Goal: Submit feedback/report problem: Submit feedback/report problem

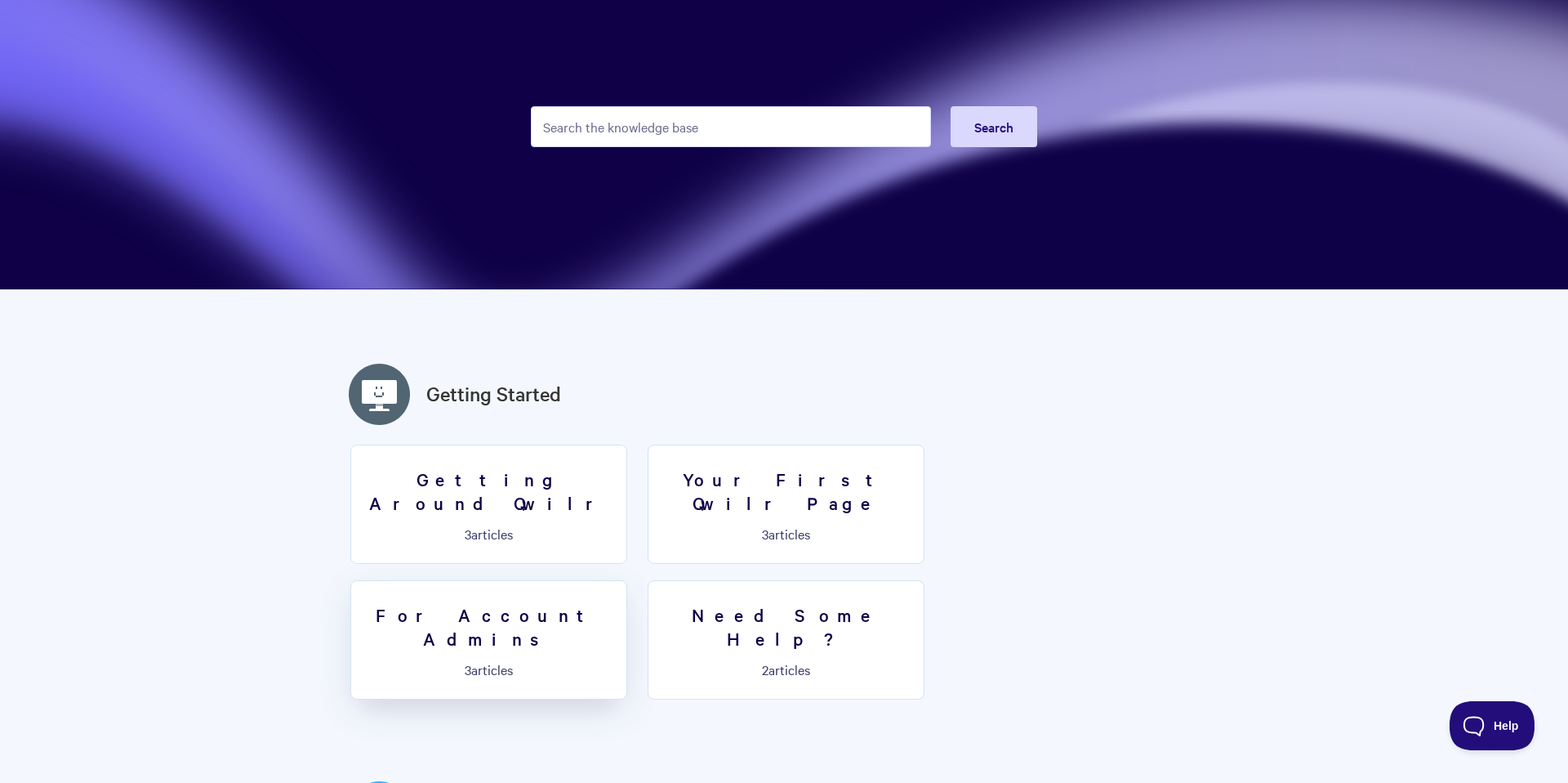
click at [617, 603] on h3 "For Account Admins" at bounding box center [488, 627] width 256 height 46
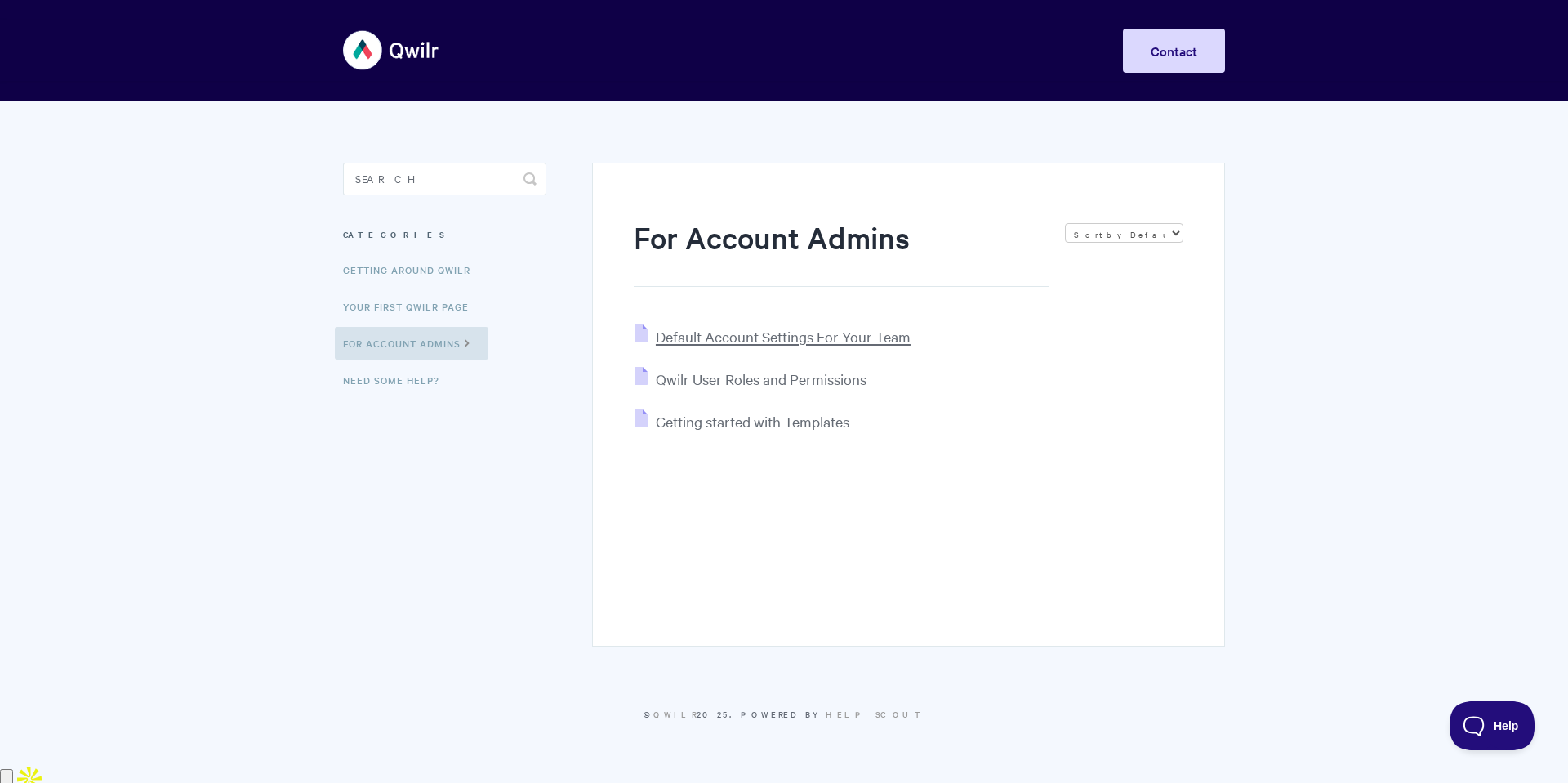
click at [836, 340] on span "Default Account Settings For Your Team" at bounding box center [784, 336] width 255 height 18
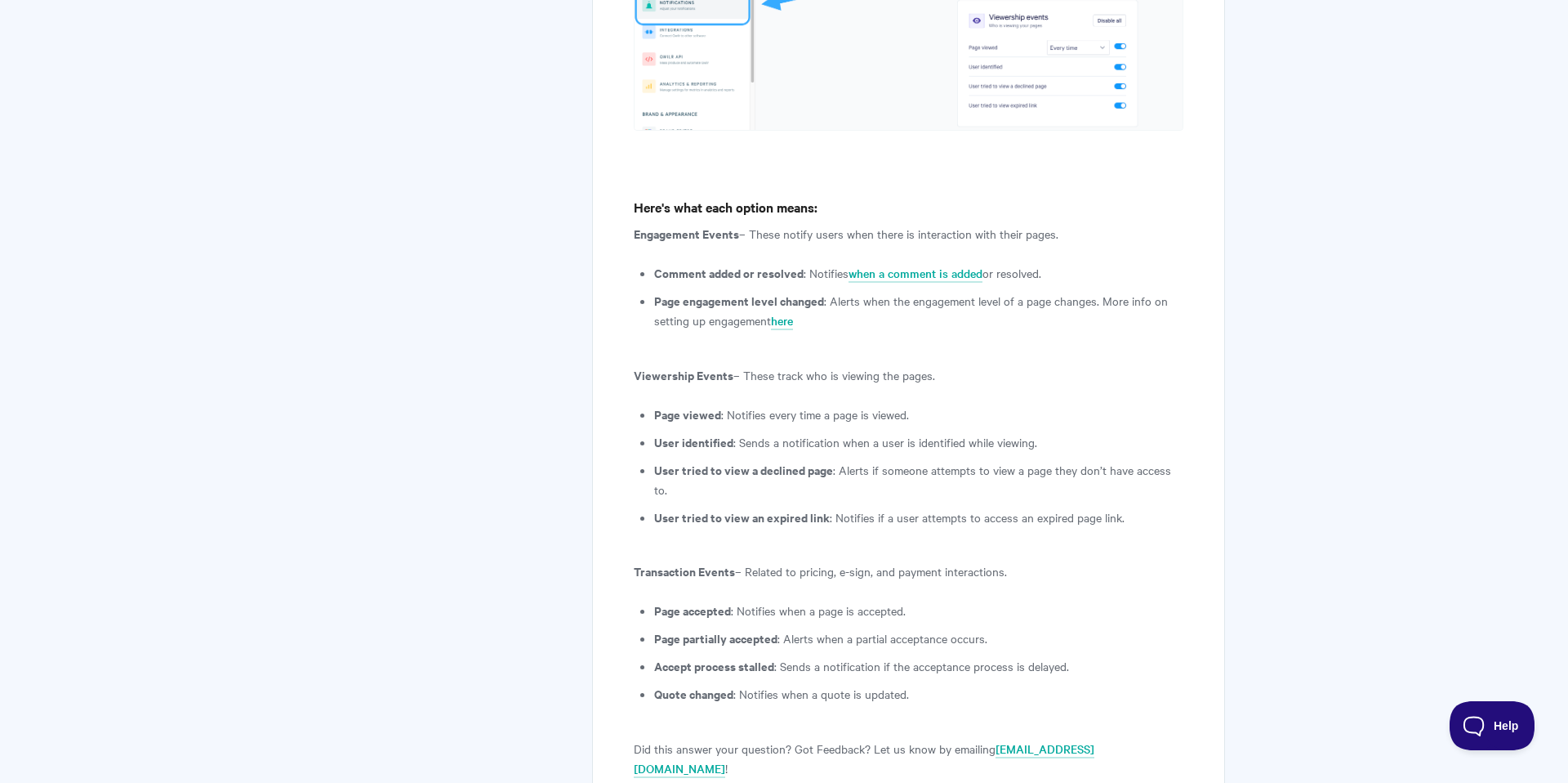
scroll to position [3440, 0]
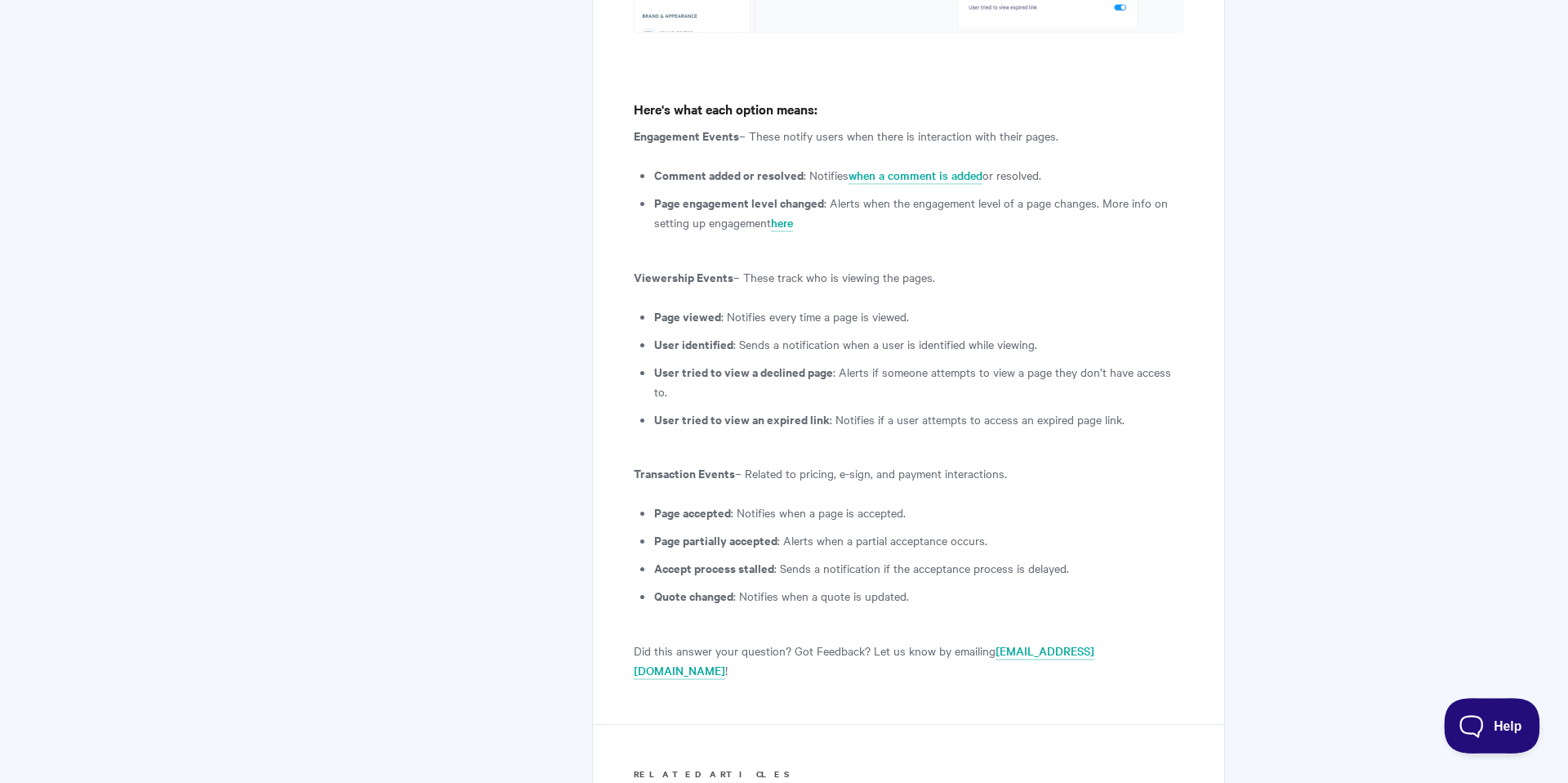
click at [1481, 724] on span "Help" at bounding box center [1486, 722] width 85 height 12
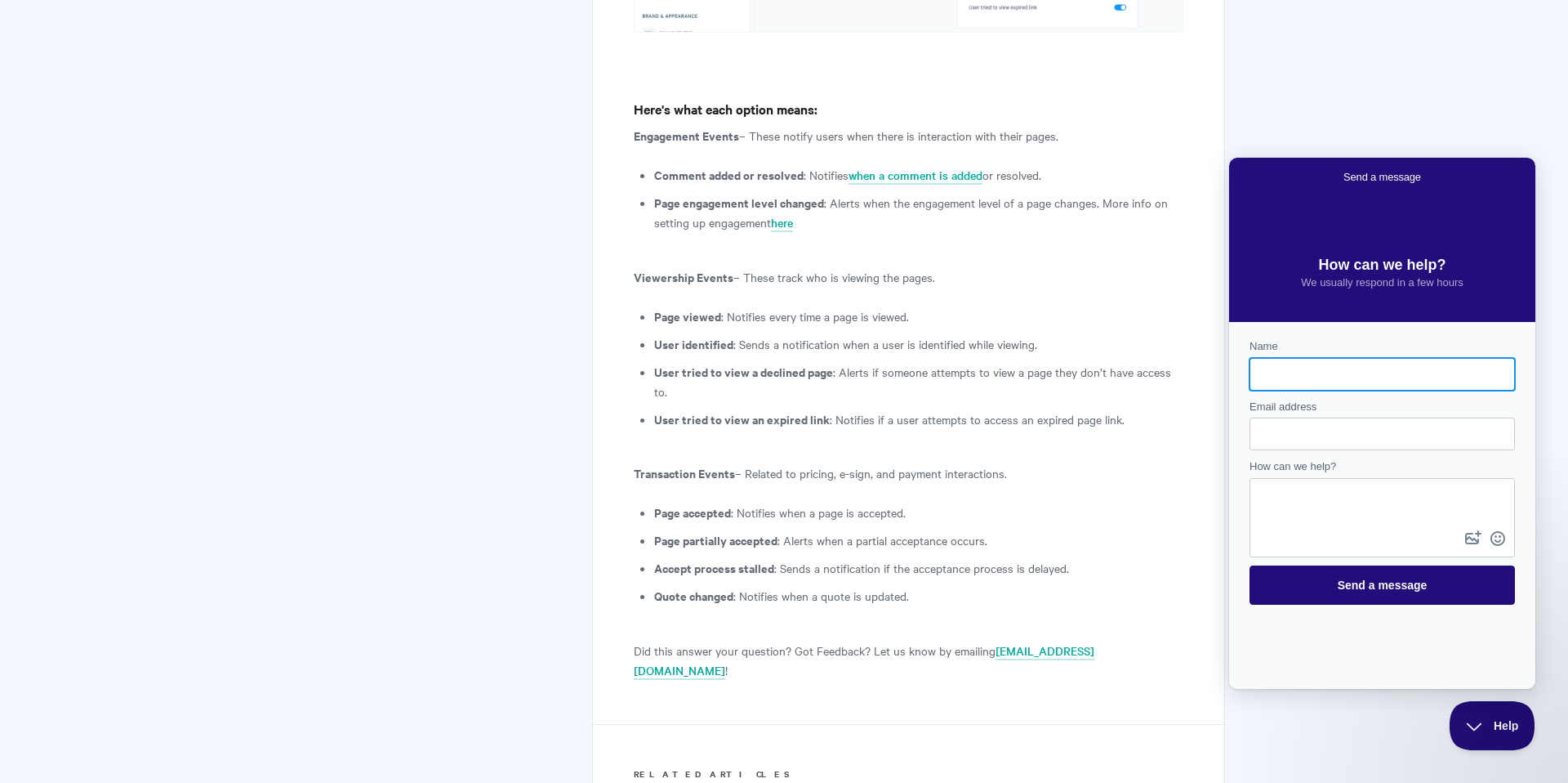
scroll to position [0, 0]
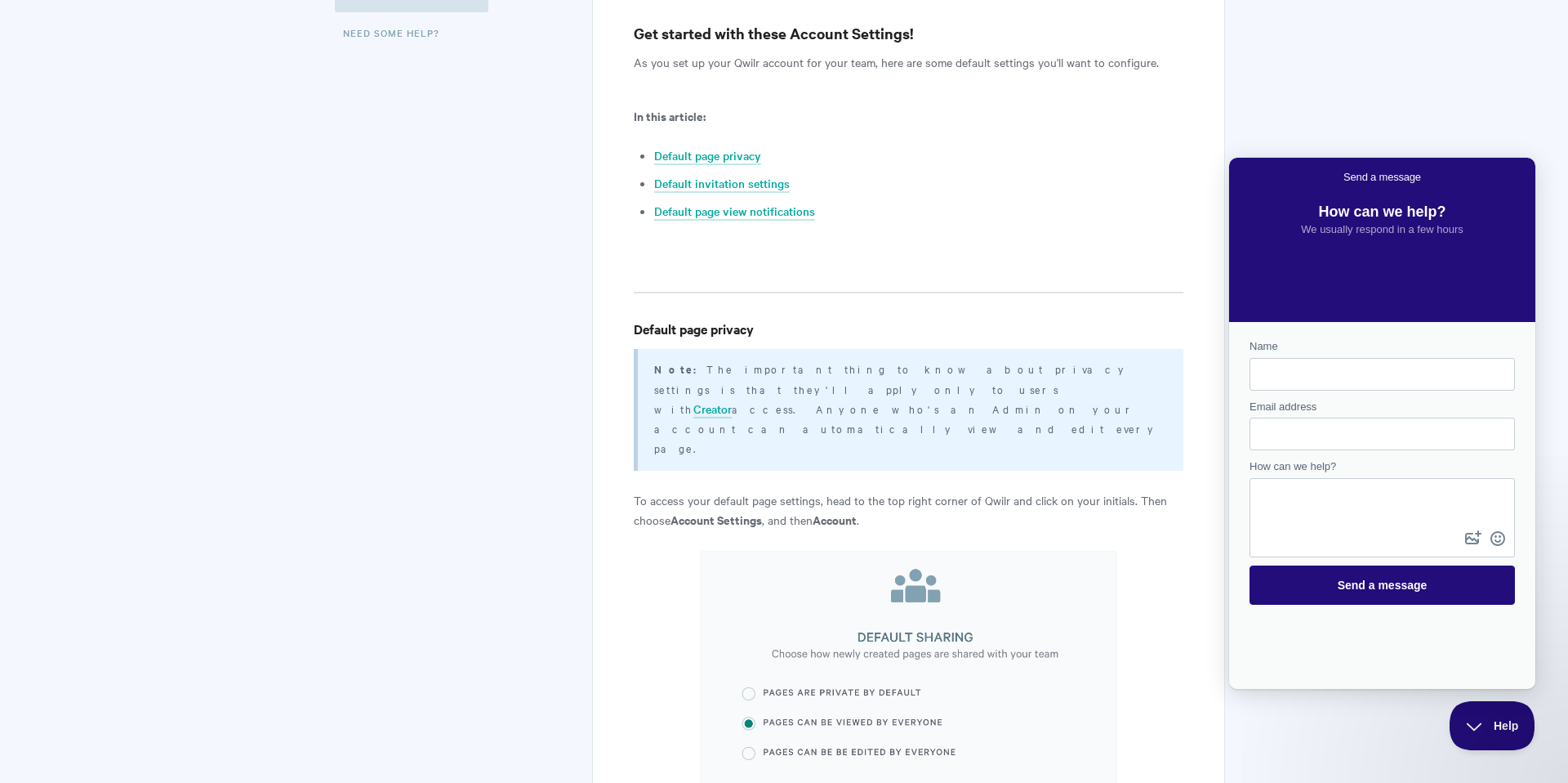
scroll to position [266, 0]
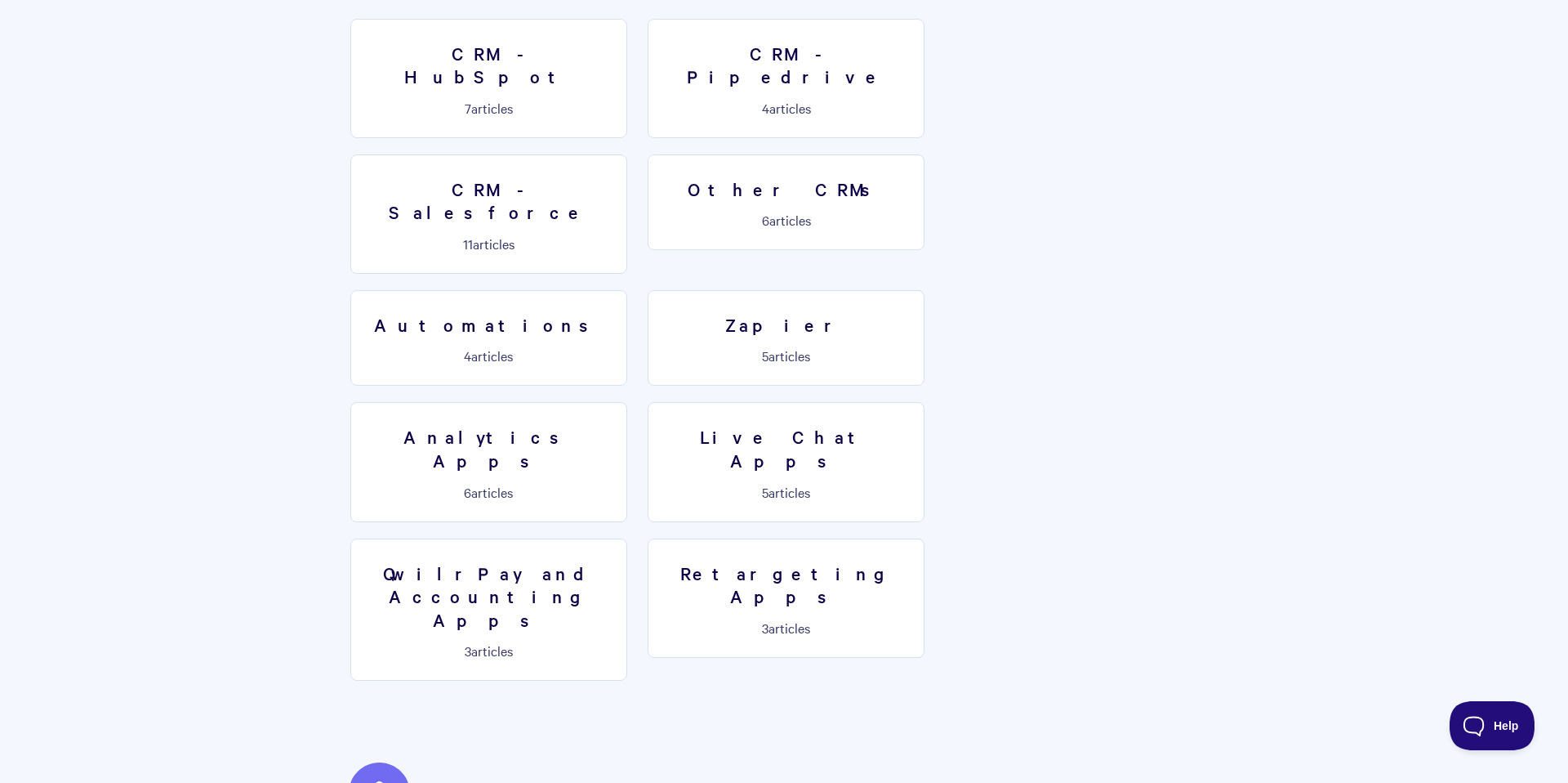
scroll to position [2556, 0]
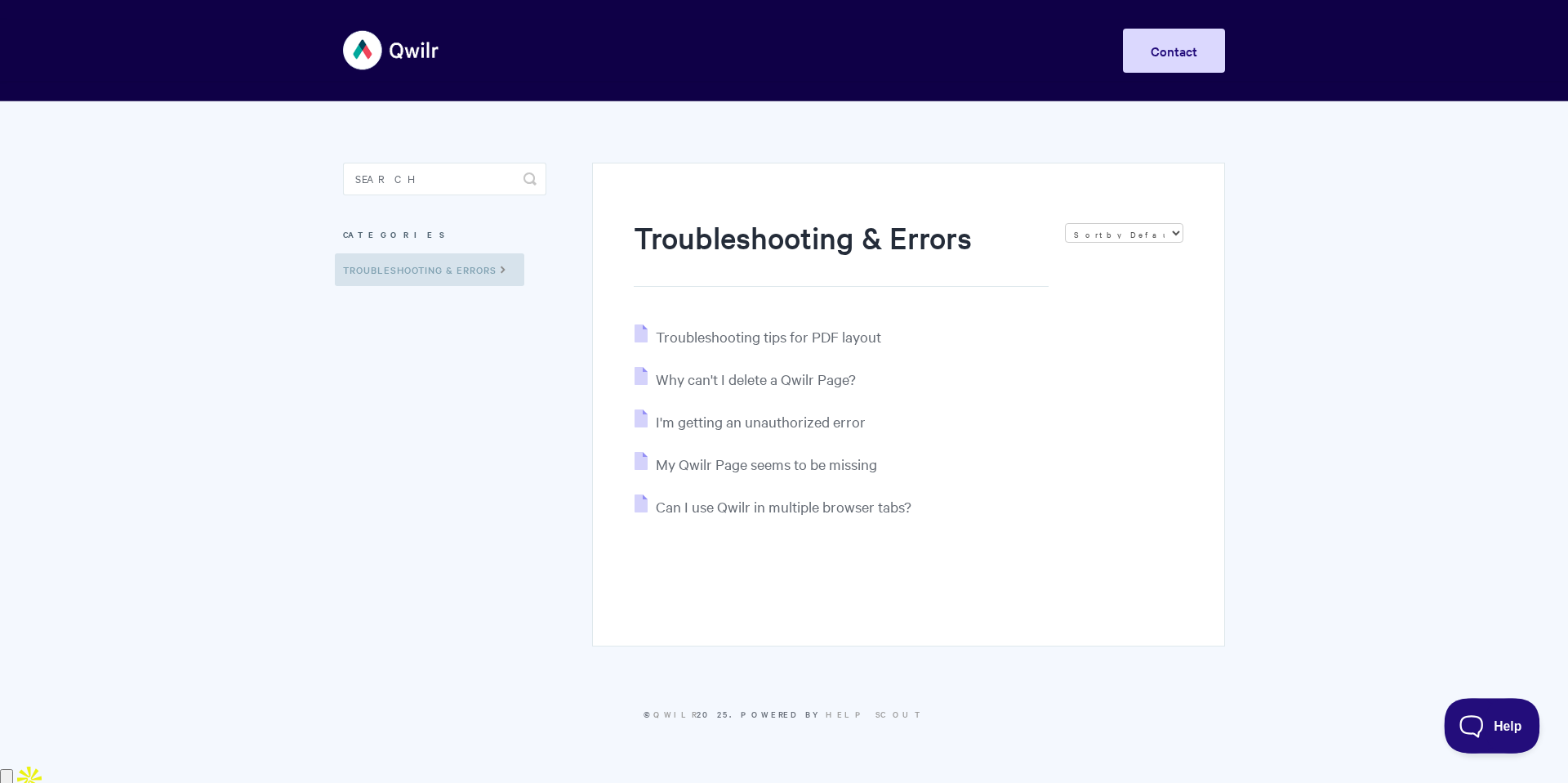
click at [1495, 726] on span "Help" at bounding box center [1486, 722] width 85 height 12
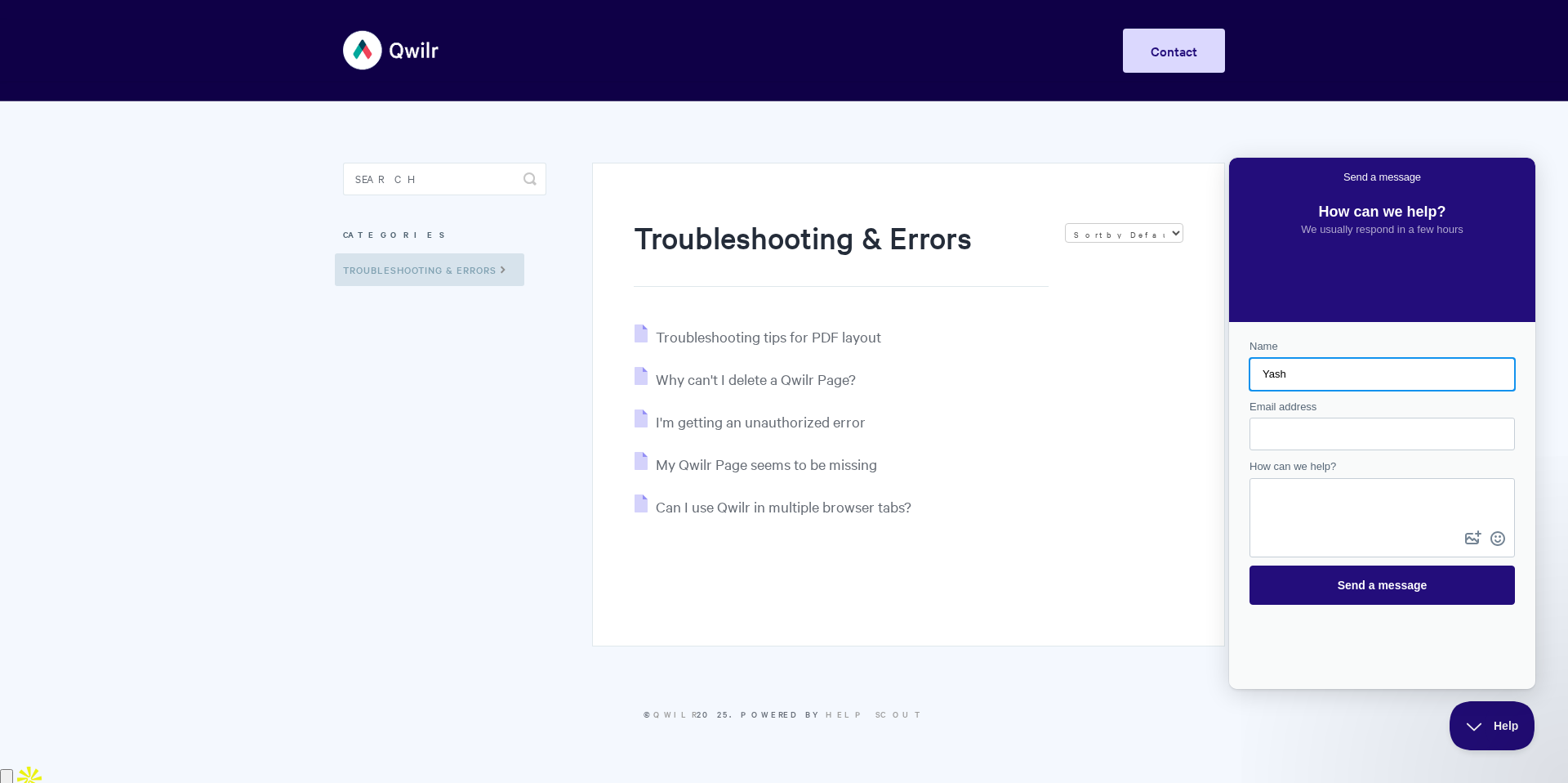
type input "Yash"
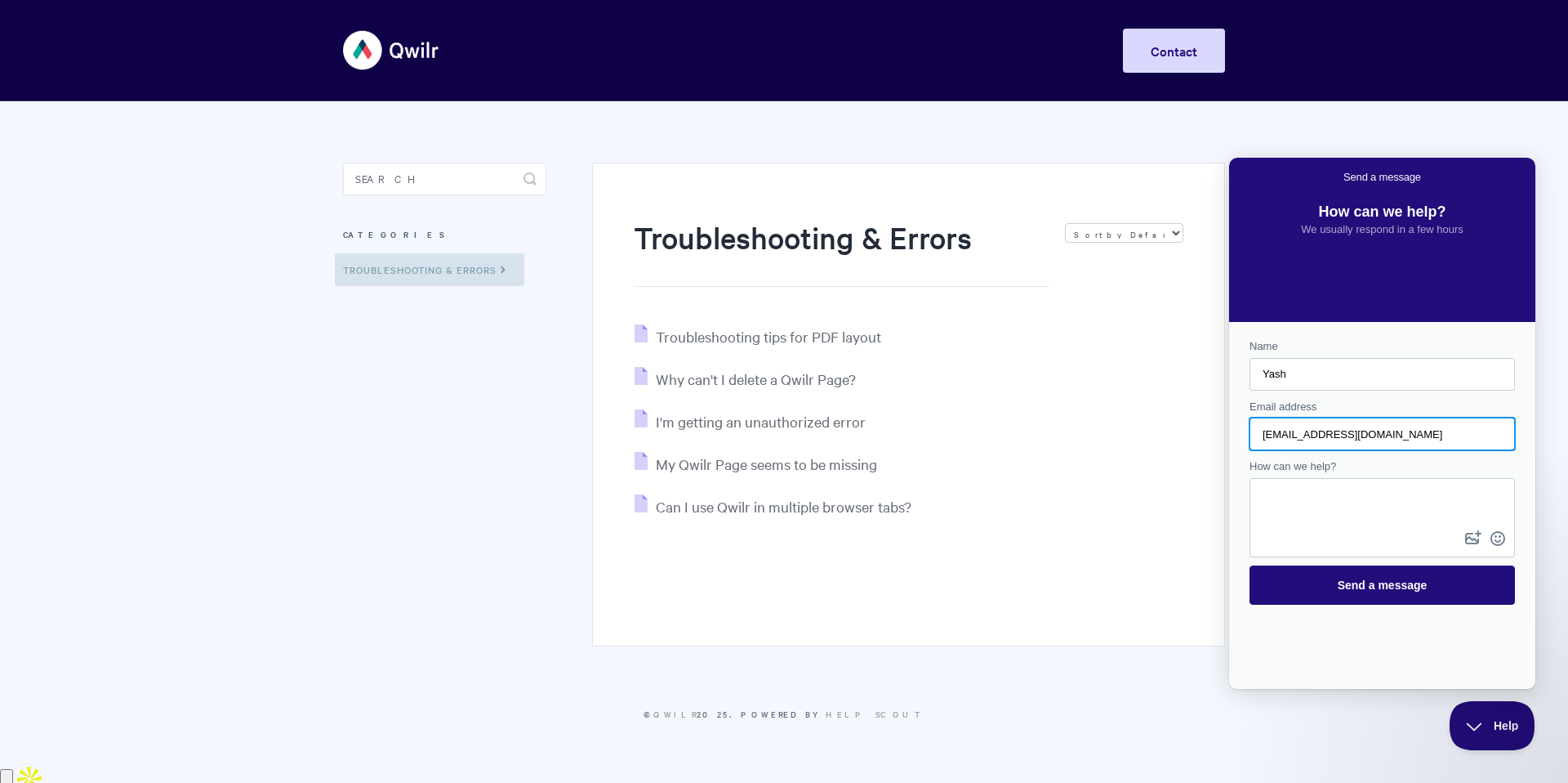
type input "[EMAIL_ADDRESS][DOMAIN_NAME]"
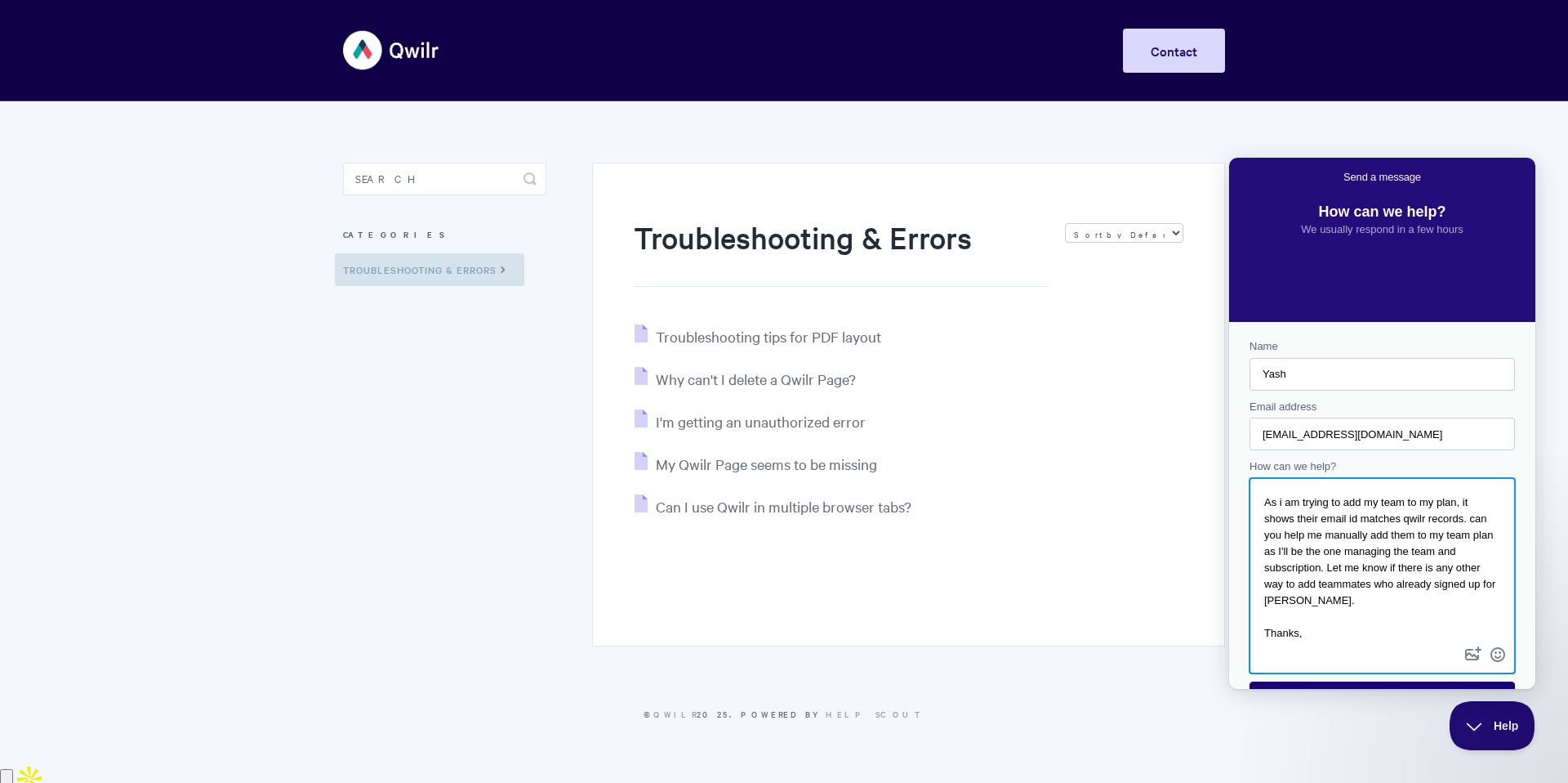
scroll to position [42, 0]
type textarea "Hey team, As i am trying to add my team to my plan, it shows their email id mat…"
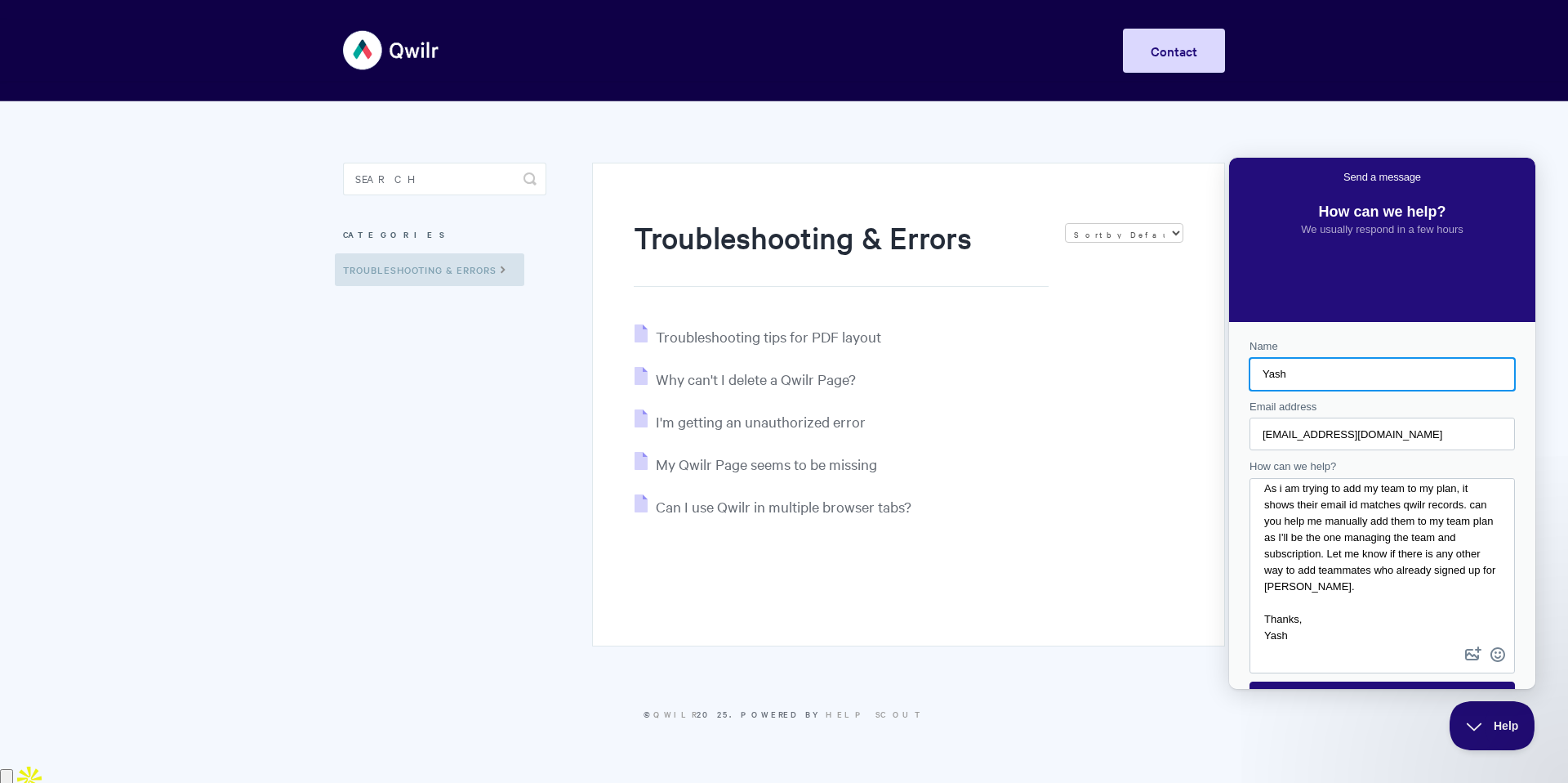
click at [1369, 374] on input "Yash" at bounding box center [1383, 374] width 239 height 29
type input "[PERSON_NAME]"
click at [1280, 657] on div "Contact form" at bounding box center [1382, 575] width 265 height 195
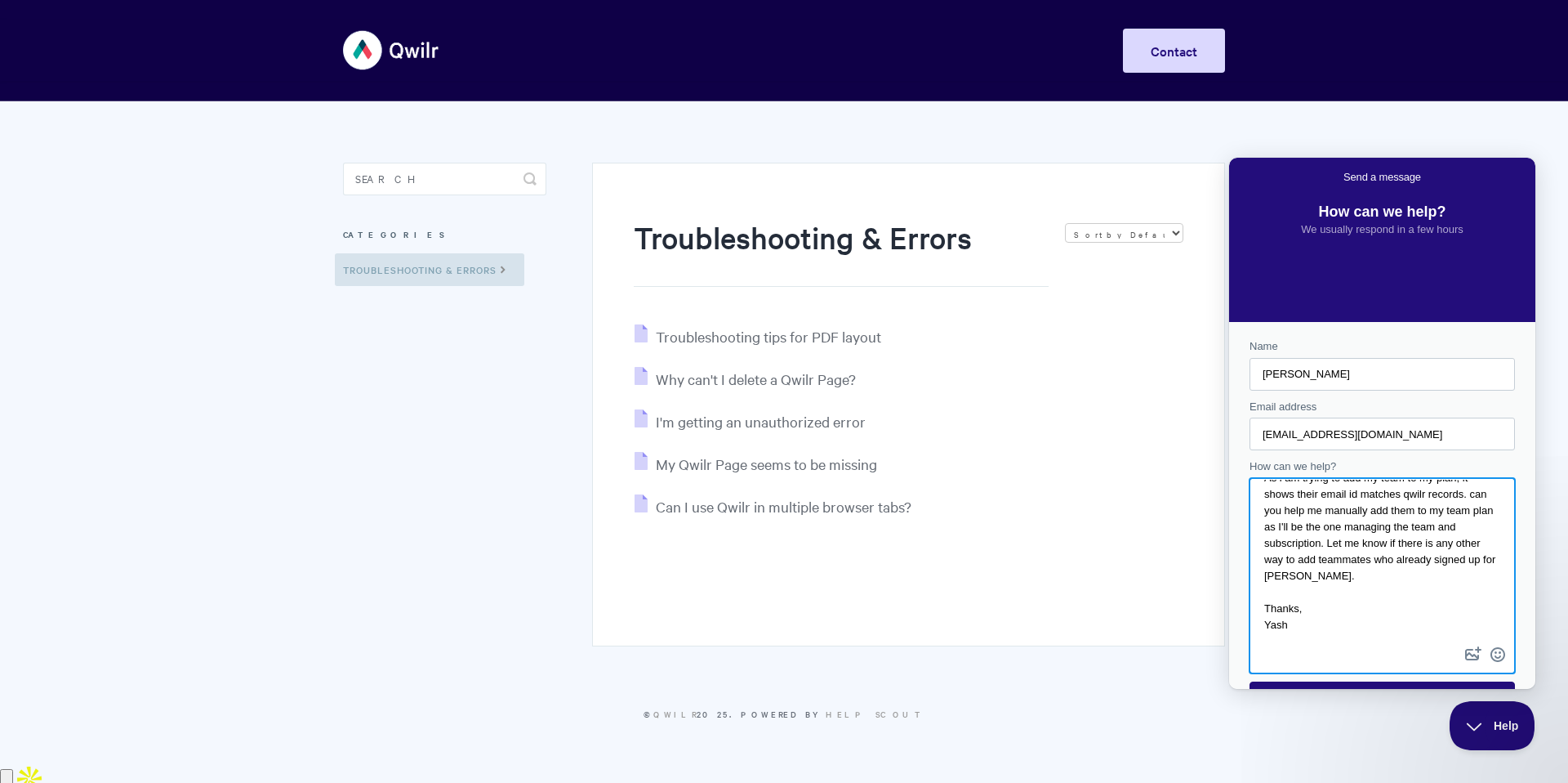
drag, startPoint x: 1293, startPoint y: 641, endPoint x: 1320, endPoint y: 650, distance: 28.5
click at [1293, 641] on textarea "Hey team, As i am trying to add my team to my plan, it shows their email id mat…" at bounding box center [1383, 561] width 262 height 163
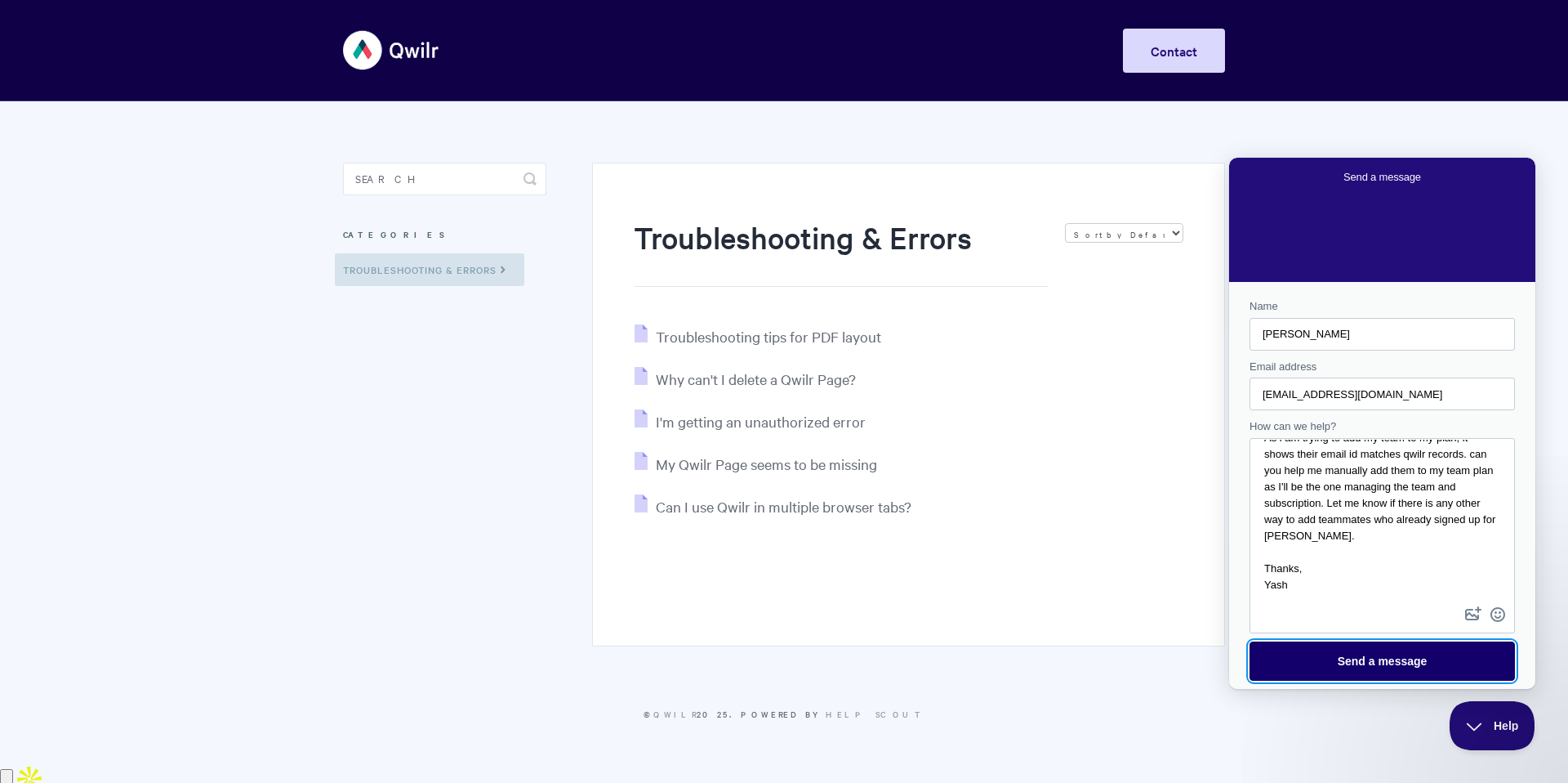
click at [1334, 668] on span "Send a message" at bounding box center [1383, 660] width 230 height 38
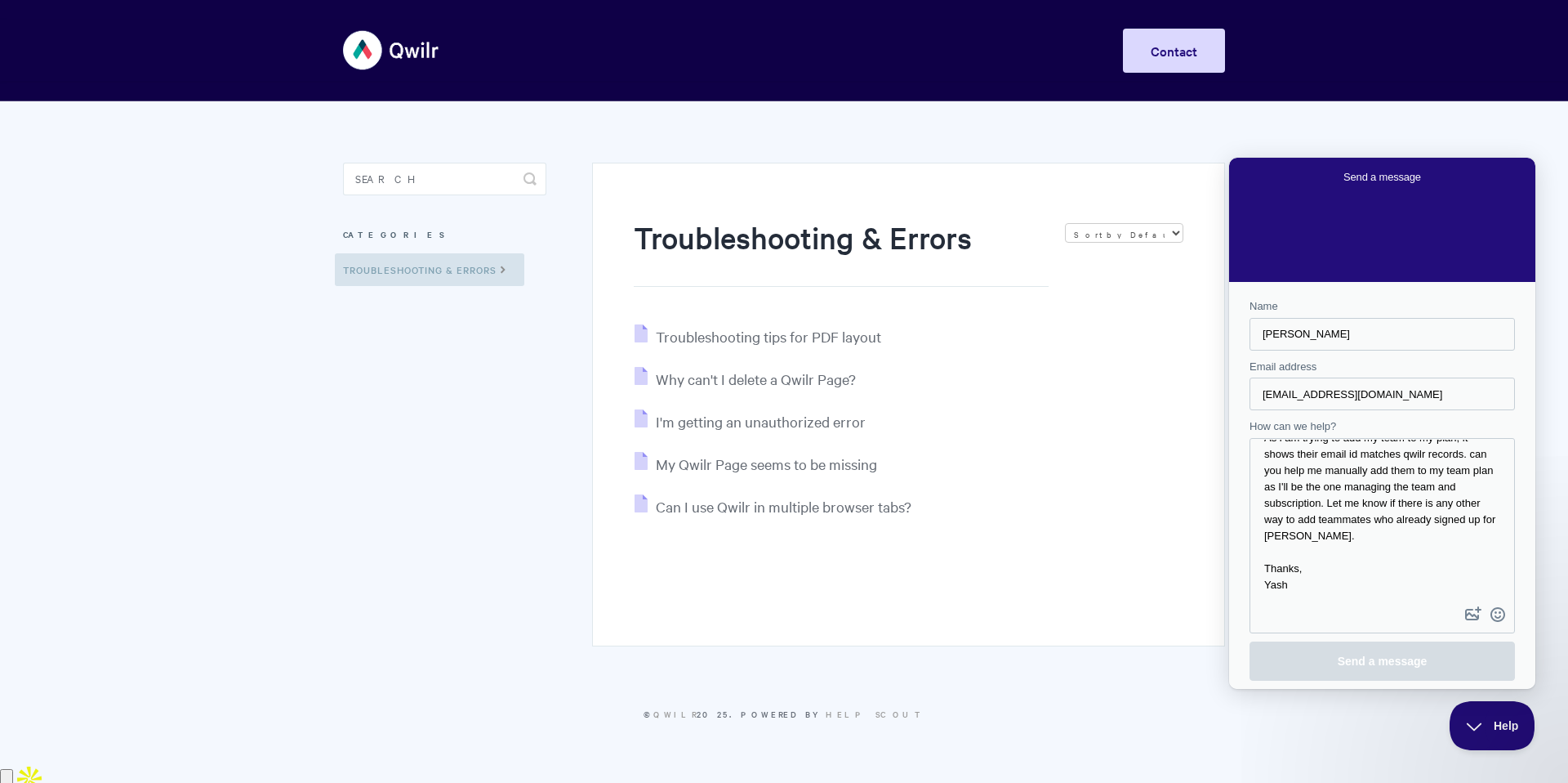
scroll to position [0, 0]
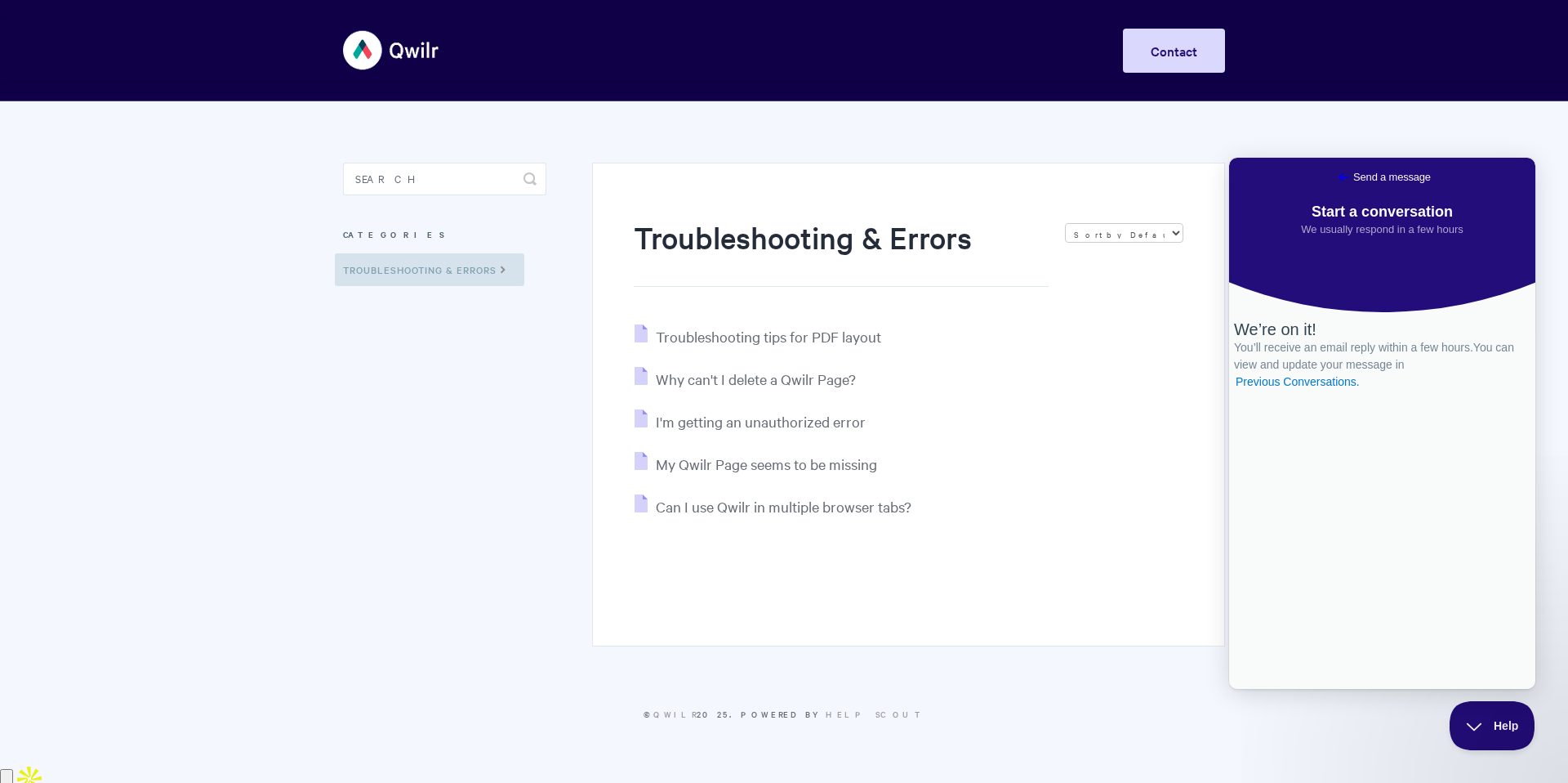
click at [1178, 440] on ul "Troubleshooting tips for PDF layout Why can't I delete a Qwilr Page? I'm gettin…" at bounding box center [909, 421] width 550 height 194
